Goal: Task Accomplishment & Management: Complete application form

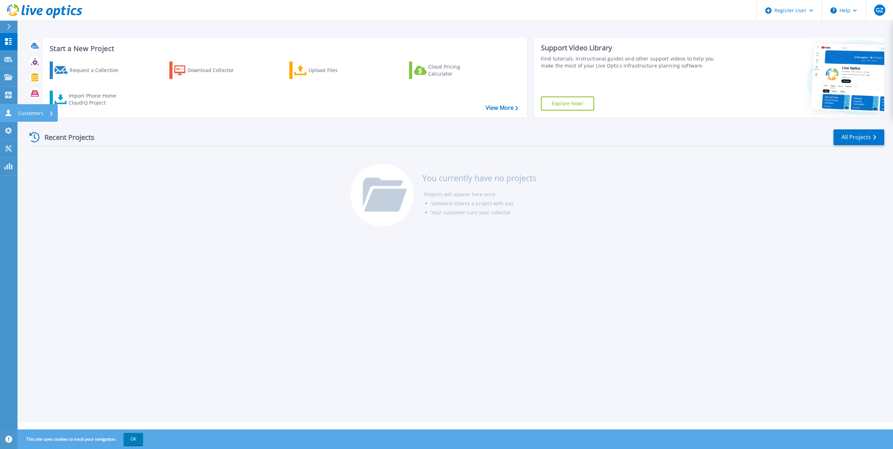
click at [4, 113] on icon at bounding box center [8, 113] width 8 height 7
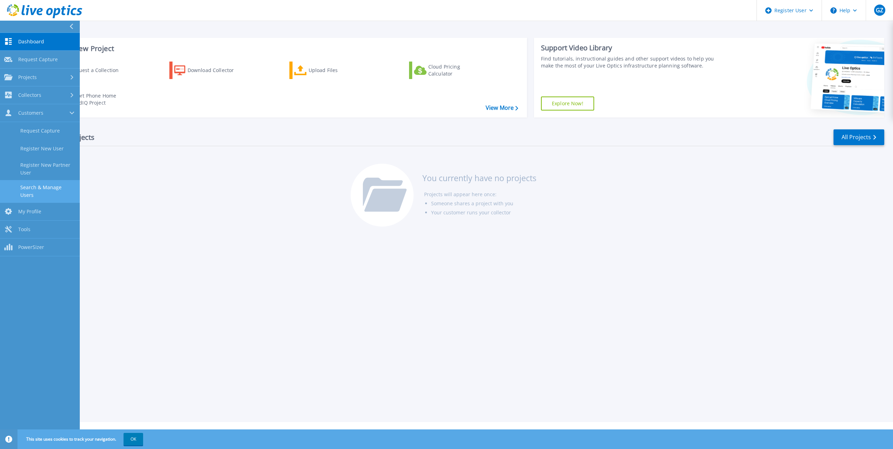
click at [37, 184] on link "Search & Manage Users" at bounding box center [40, 191] width 80 height 22
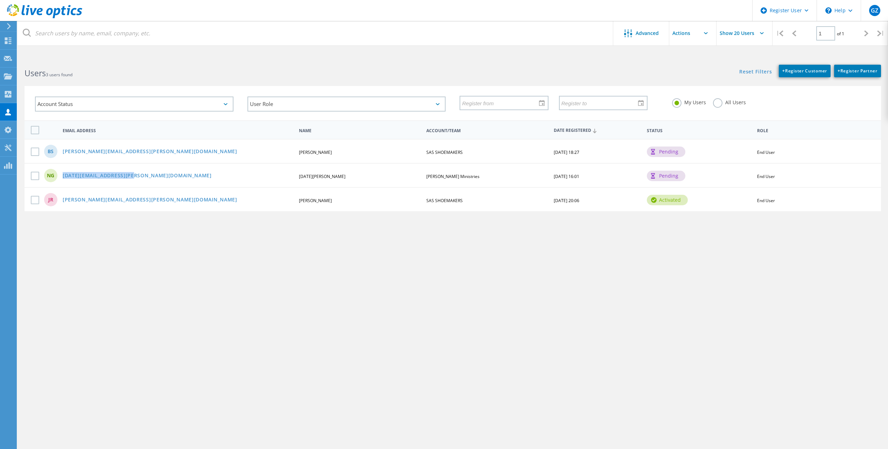
drag, startPoint x: 140, startPoint y: 175, endPoint x: 57, endPoint y: 169, distance: 82.5
click at [57, 169] on div "NG noel.greenstreet@gei.org Noel Greenstreet John Hagee Ministries 05/15/2025, …" at bounding box center [452, 175] width 856 height 24
copy div "noel.greenstreet@gei.org"
click at [113, 176] on link "noel.greenstreet@gei.org" at bounding box center [137, 176] width 149 height 6
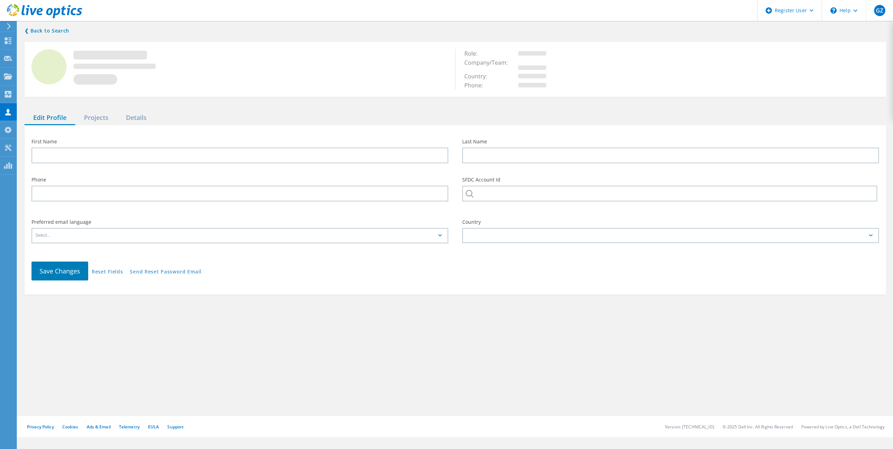
type input "Noel"
type input "Greenstreet"
type input "John Hagee Ministries"
type input "English"
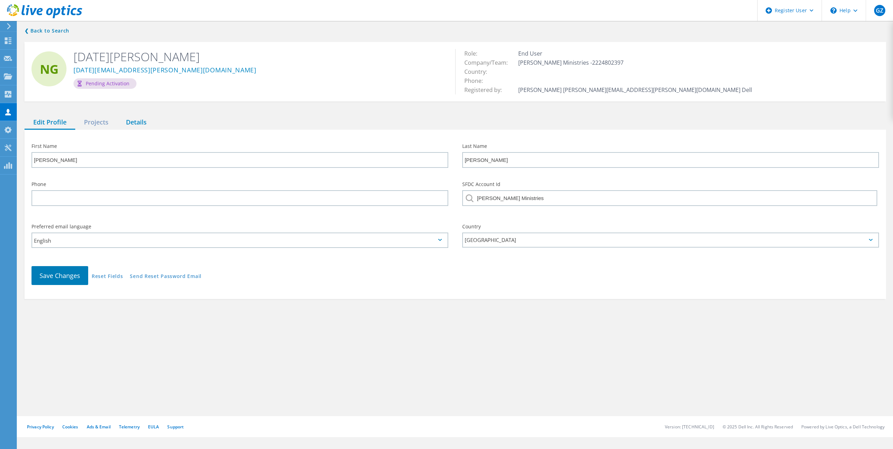
click at [141, 118] on div "Details" at bounding box center [136, 122] width 38 height 14
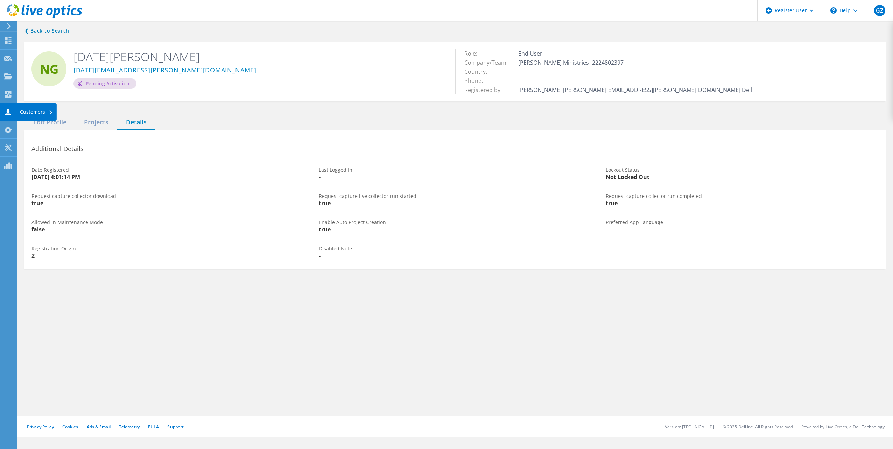
click at [8, 113] on icon at bounding box center [8, 112] width 8 height 7
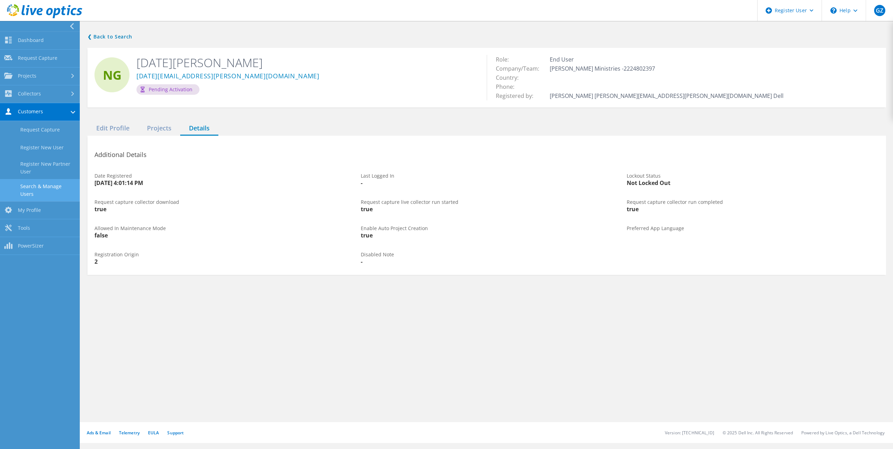
click at [36, 183] on link "Search & Manage Users" at bounding box center [40, 190] width 80 height 22
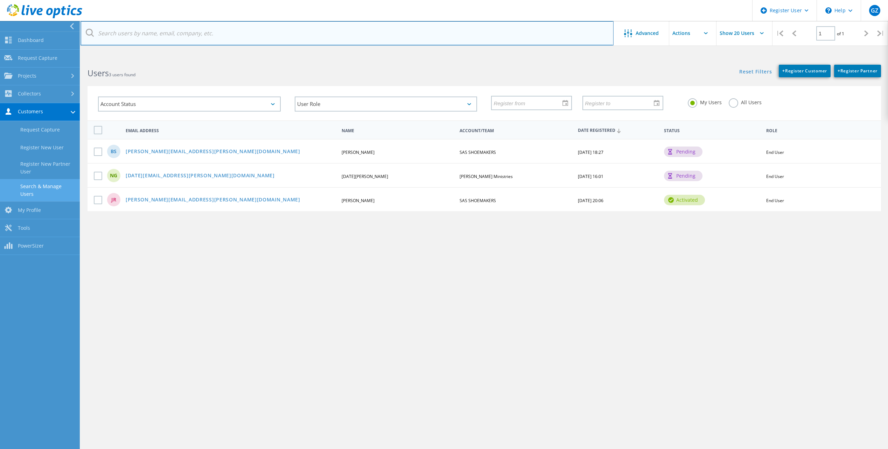
click at [174, 29] on input "text" at bounding box center [346, 33] width 533 height 24
paste input "NOEL.GREENSTREET@JHM.ORG."
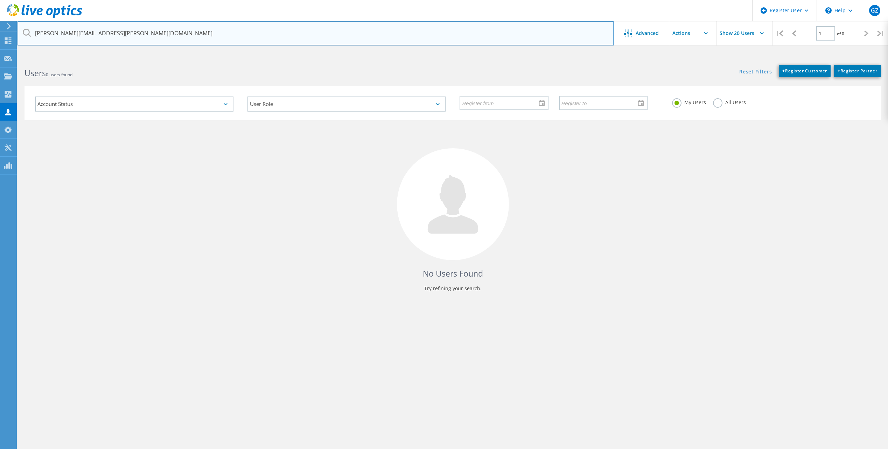
type input "NOEL.GREENSTREET@JHM.ORG"
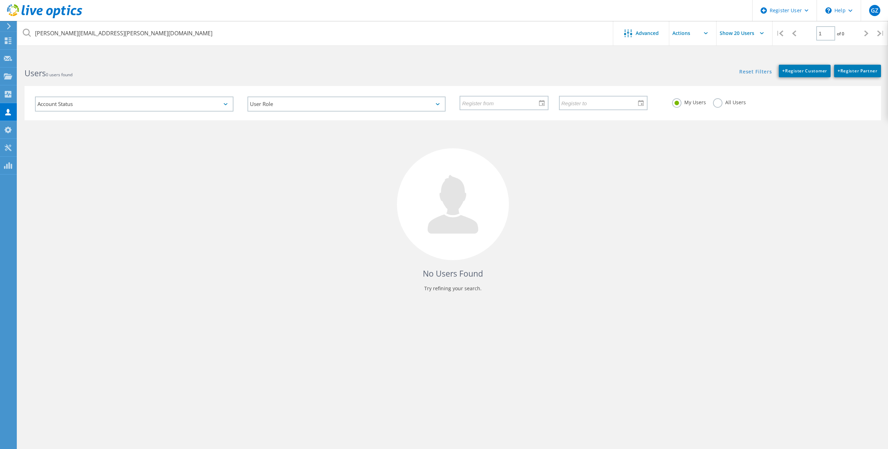
click at [720, 98] on div "My Users All Users" at bounding box center [771, 103] width 212 height 26
click at [718, 101] on label "All Users" at bounding box center [729, 101] width 33 height 7
click at [0, 0] on input "All Users" at bounding box center [0, 0] width 0 height 0
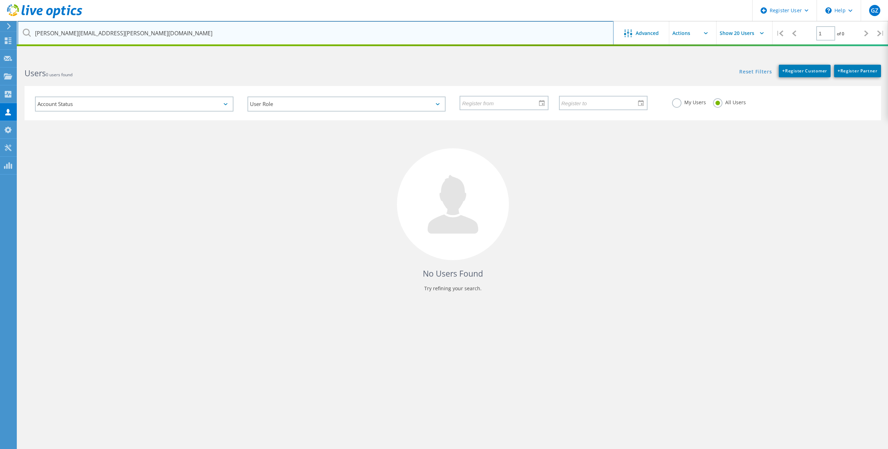
click at [239, 36] on input "NOEL.GREENSTREET@JHM.ORG" at bounding box center [315, 33] width 596 height 24
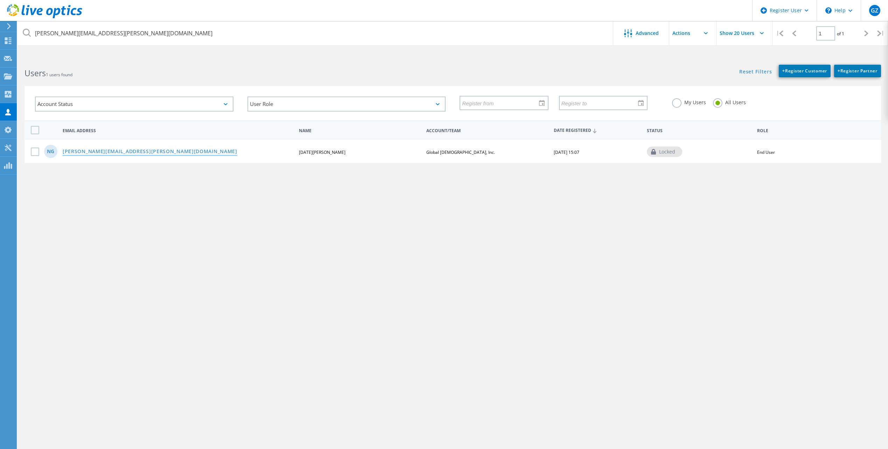
click at [85, 151] on link "noel.greenstreet@jhm.org" at bounding box center [150, 152] width 175 height 6
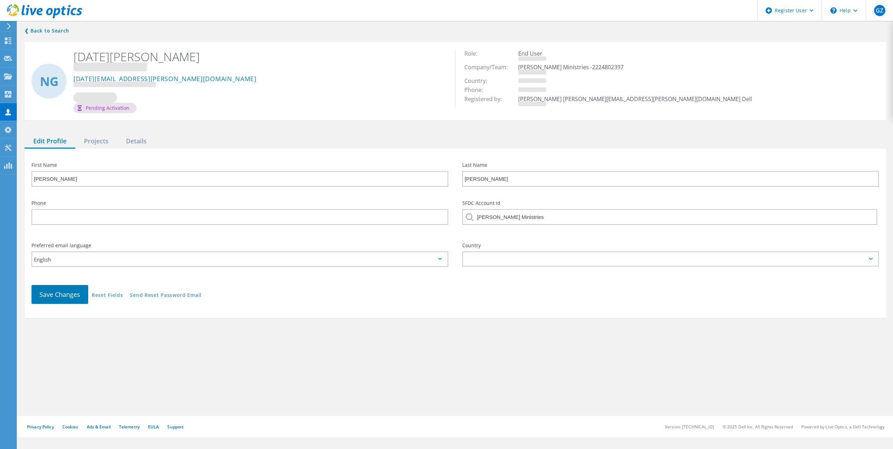
type input "Global Evangelism, Inc."
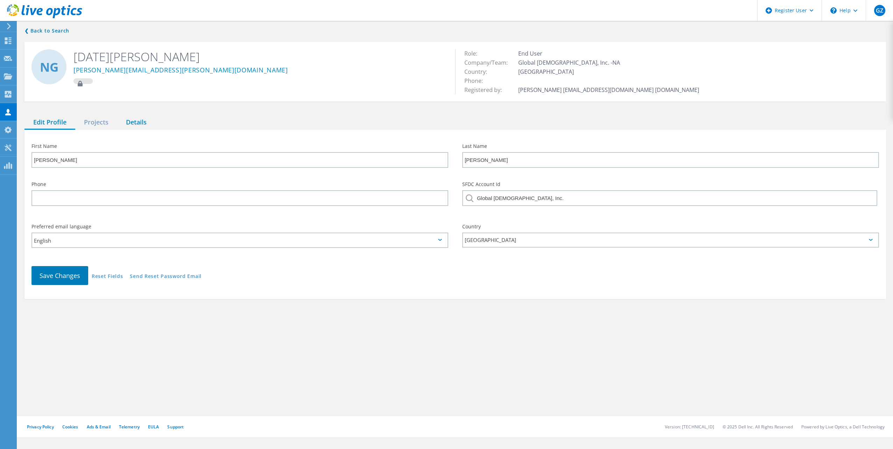
click at [128, 124] on div "Details" at bounding box center [136, 122] width 38 height 14
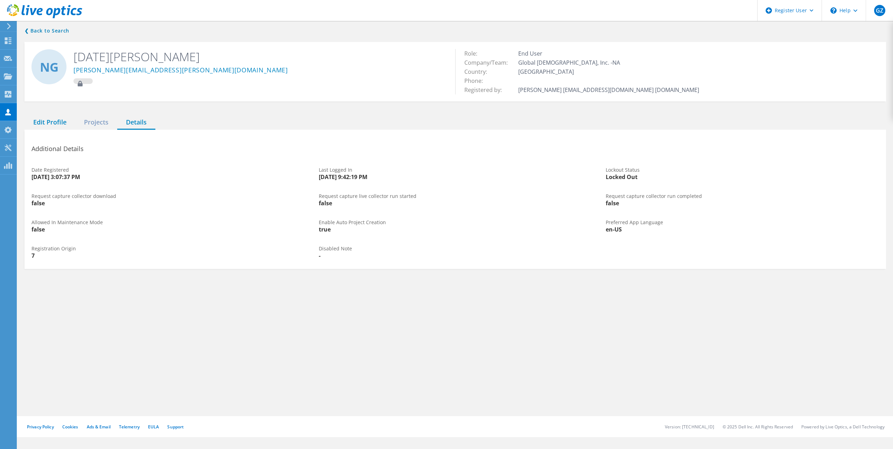
click at [60, 126] on div "Edit Profile" at bounding box center [49, 122] width 51 height 14
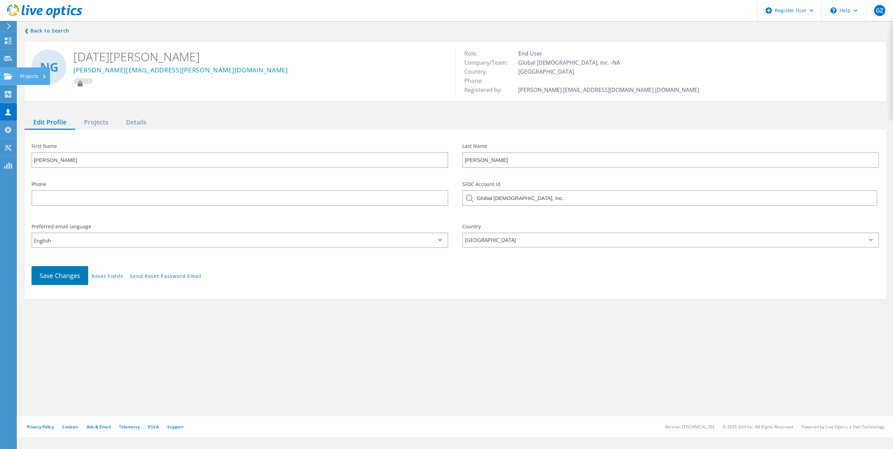
click at [7, 80] on div at bounding box center [8, 77] width 8 height 8
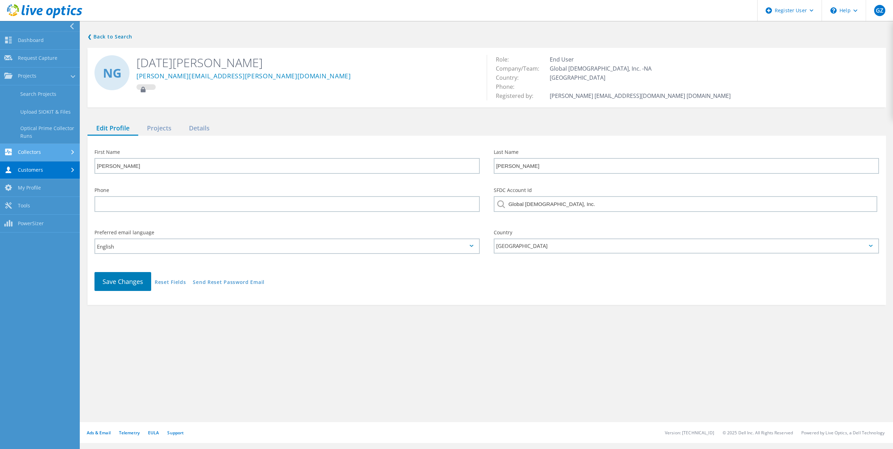
click at [33, 155] on link "Collectors" at bounding box center [40, 153] width 80 height 18
click at [26, 55] on link "Request Capture" at bounding box center [40, 59] width 80 height 18
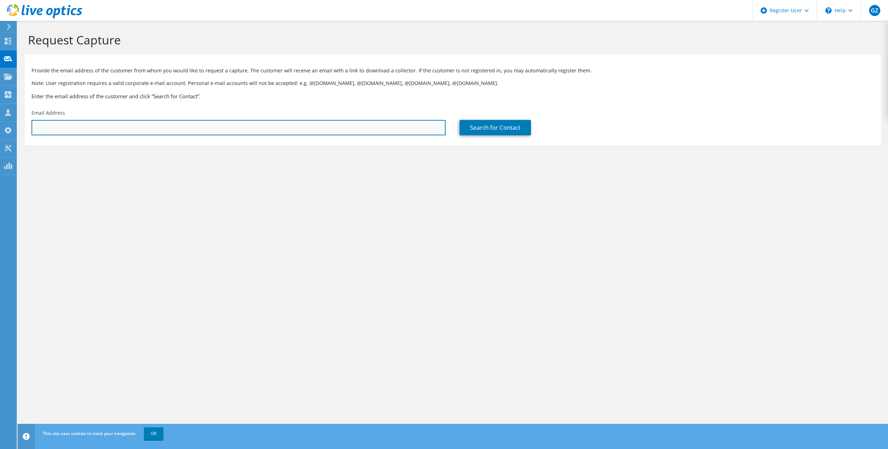
click at [74, 121] on input "text" at bounding box center [238, 127] width 414 height 15
paste input "NOEL.GREENSTREET@JHM.ORG."
type input "NOEL.GREENSTREET@JHM.ORG"
click at [204, 151] on section "Request Capture Provide the email address of the customer from whom you would l…" at bounding box center [452, 101] width 870 height 160
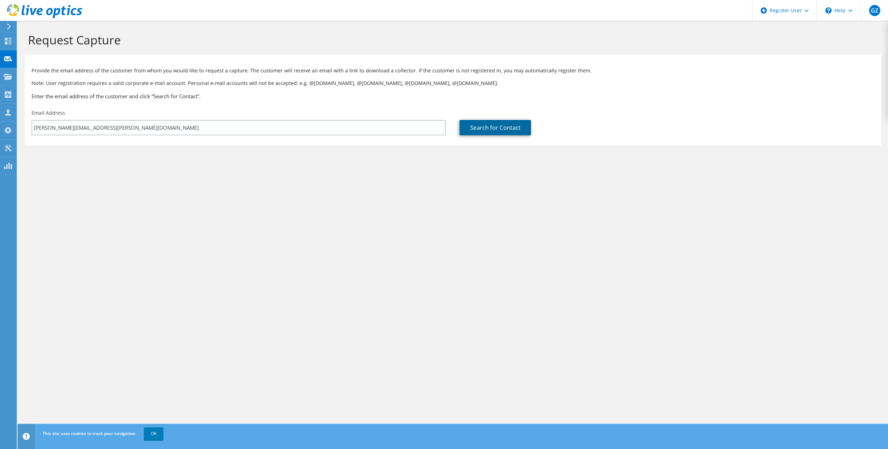
click at [513, 133] on link "Search for Contact" at bounding box center [494, 127] width 71 height 15
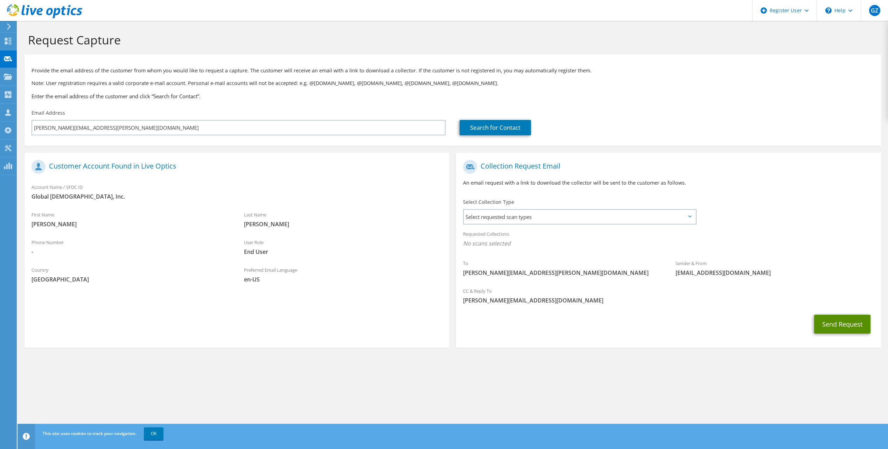
click at [848, 327] on button "Send Request" at bounding box center [842, 324] width 56 height 19
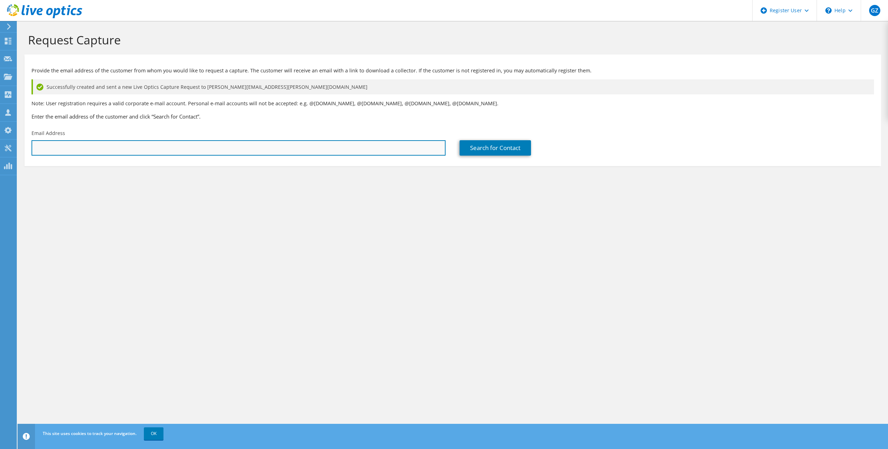
click at [157, 144] on input "text" at bounding box center [238, 147] width 414 height 15
paste input "[PERSON_NAME][EMAIL_ADDRESS][PERSON_NAME][DOMAIN_NAME]."
type input "[PERSON_NAME][EMAIL_ADDRESS][PERSON_NAME][DOMAIN_NAME]"
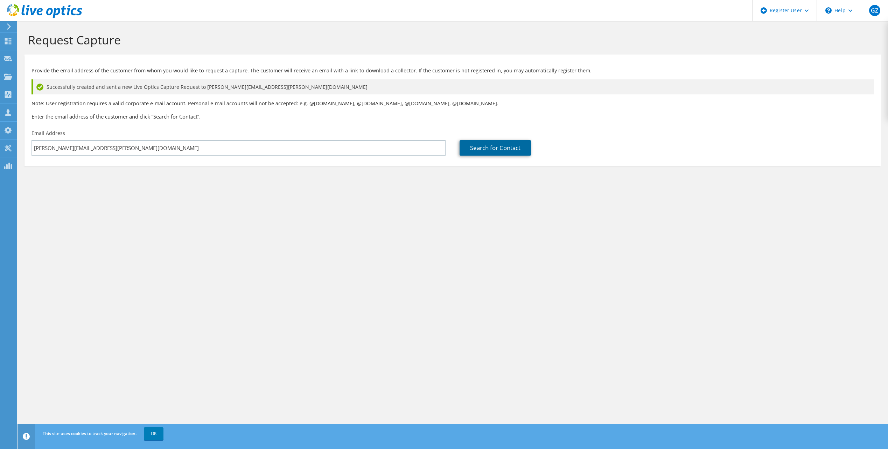
click at [498, 147] on link "Search for Contact" at bounding box center [494, 147] width 71 height 15
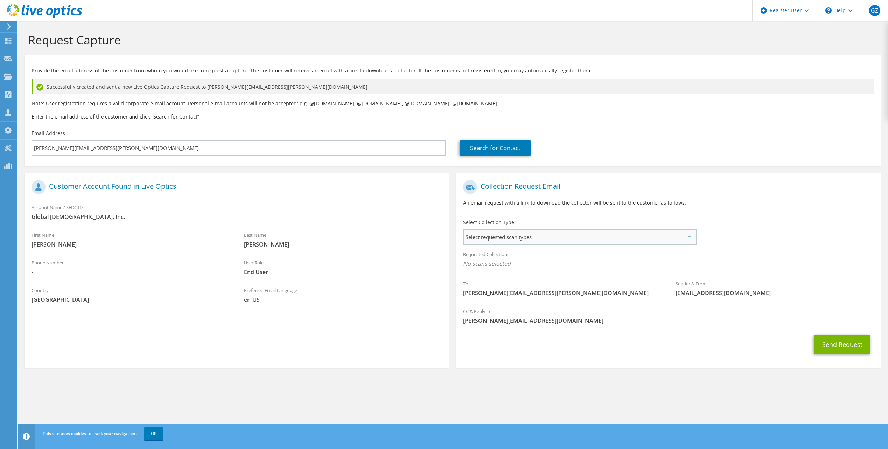
click at [528, 243] on span "Select requested scan types" at bounding box center [579, 237] width 231 height 14
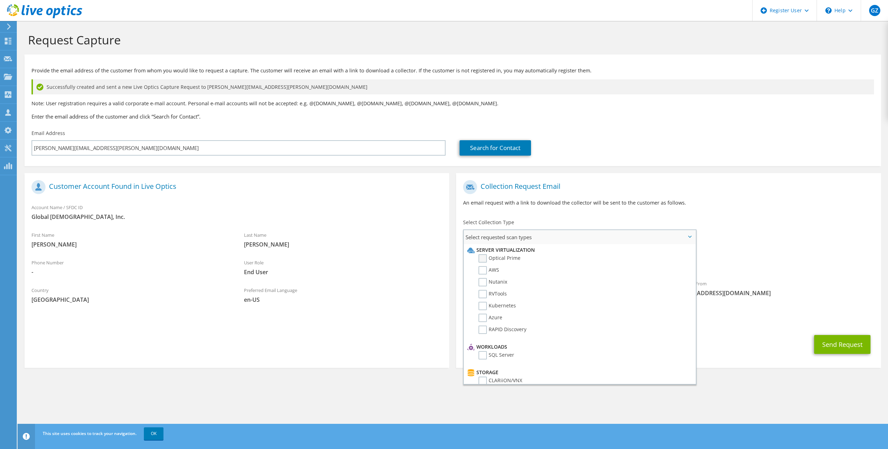
click at [482, 259] on label "Optical Prime" at bounding box center [499, 258] width 42 height 8
click at [0, 0] on input "Optical Prime" at bounding box center [0, 0] width 0 height 0
click at [726, 230] on div "To NOEL.GREENSTREET@JHM.ORG Sender & From liveoptics@liveoptics.com" at bounding box center [668, 241] width 424 height 129
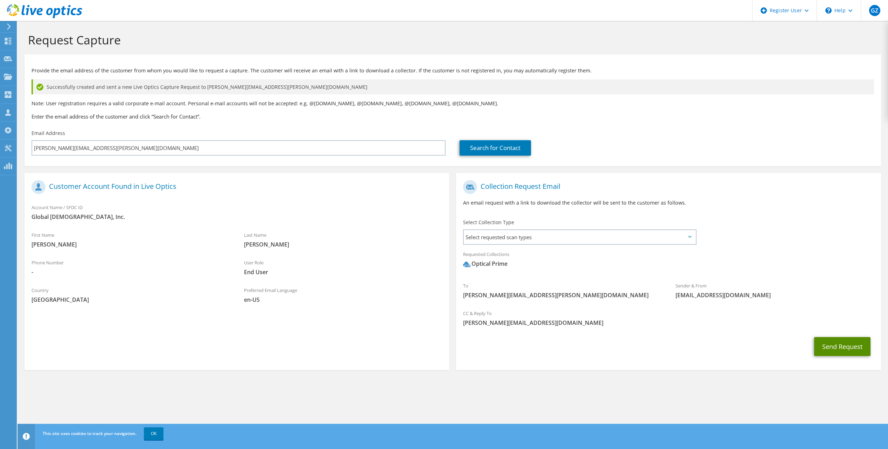
click at [851, 346] on button "Send Request" at bounding box center [842, 346] width 56 height 19
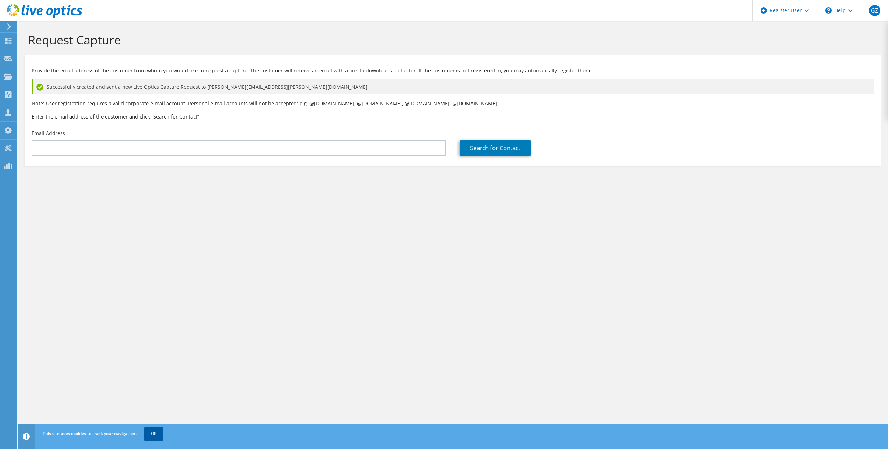
click at [154, 430] on link "OK" at bounding box center [154, 434] width 20 height 13
